Goal: Information Seeking & Learning: Learn about a topic

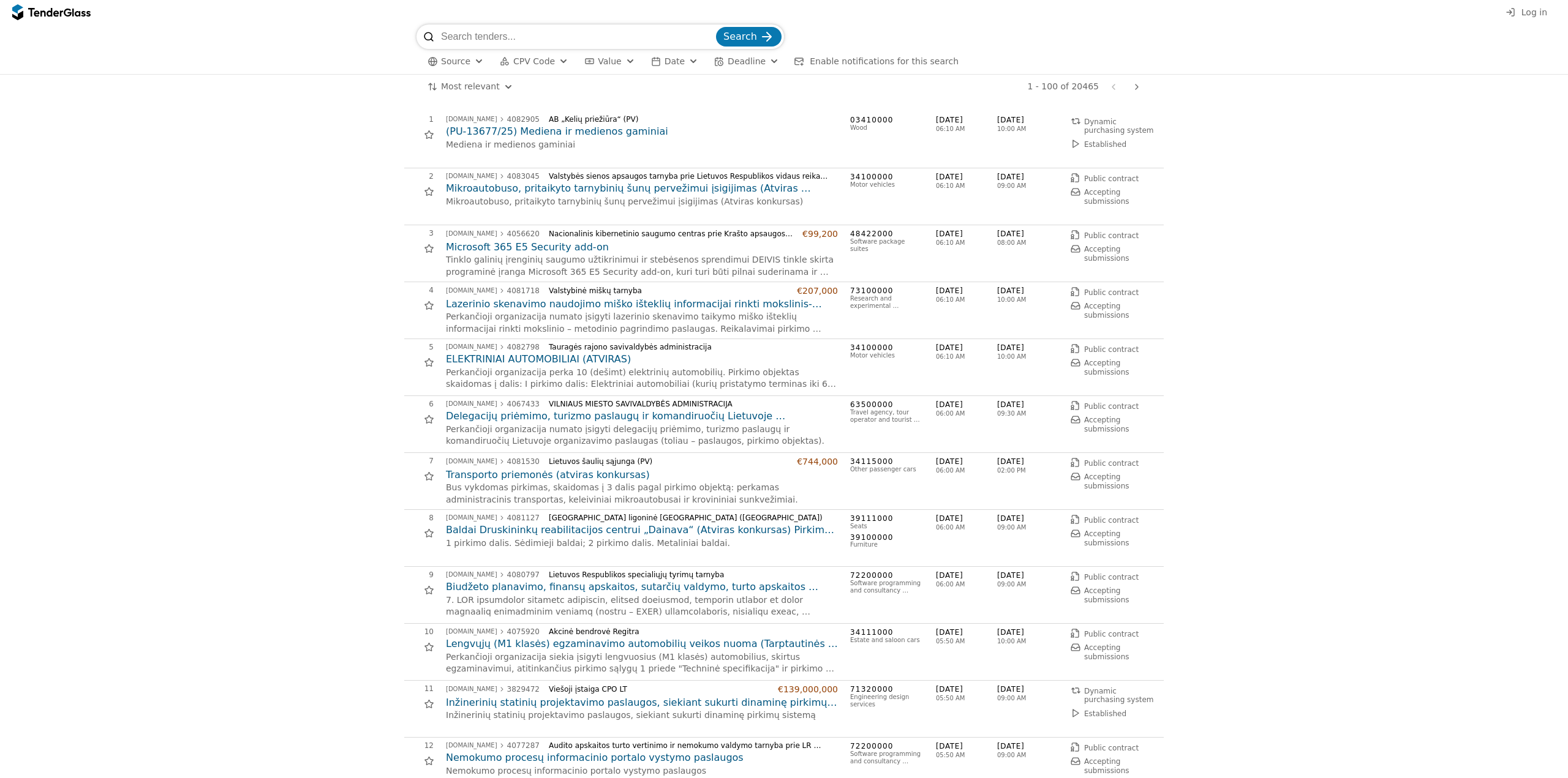
click at [462, 66] on span "Source" at bounding box center [456, 61] width 30 height 10
click at [497, 97] on body "Search Source CPV Code Type Buyer Value Date Deadline Enable notifications for …" at bounding box center [784, 389] width 1568 height 778
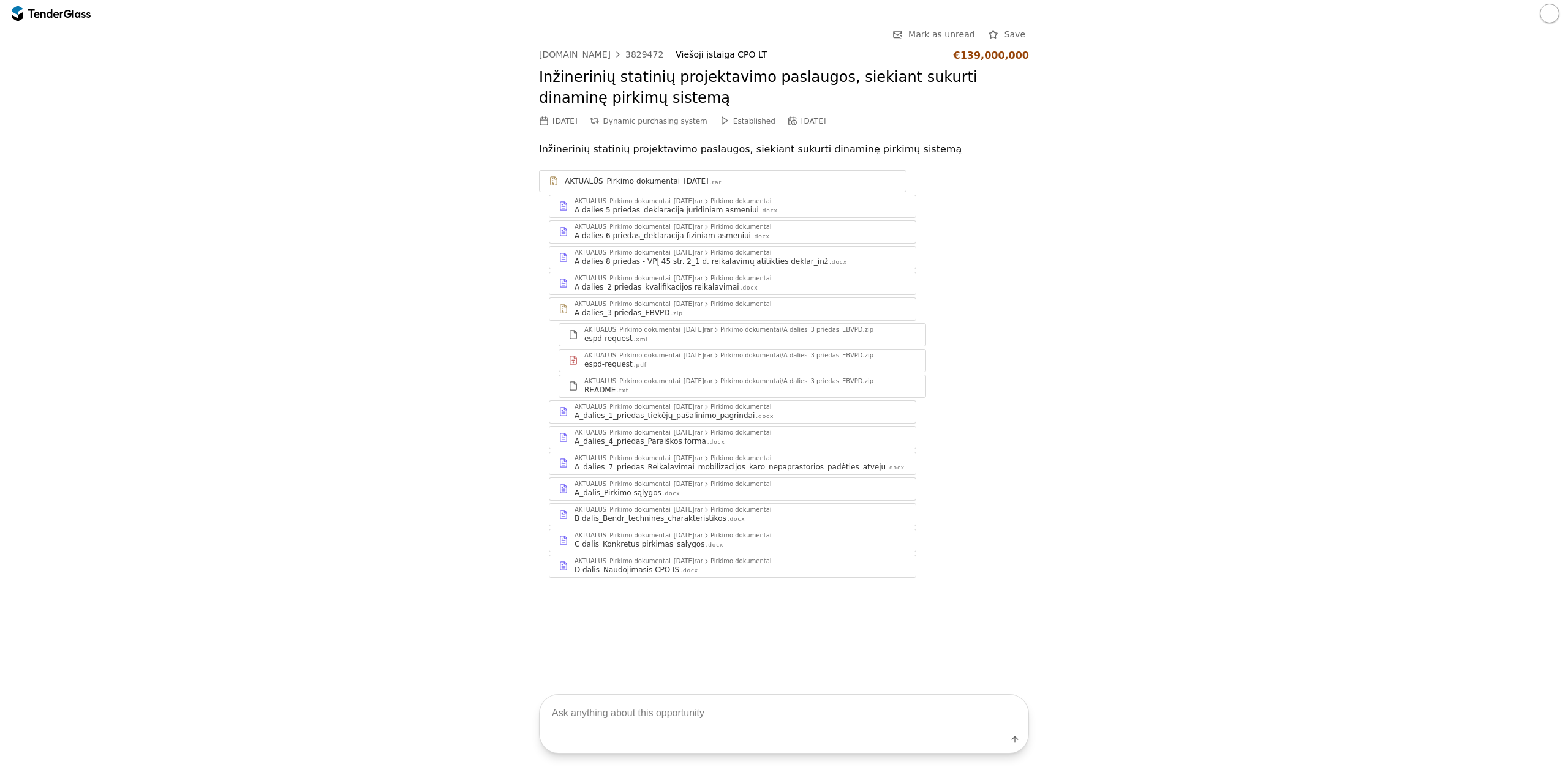
click at [722, 674] on div "Label" at bounding box center [784, 723] width 1568 height 109
